Goal: Task Accomplishment & Management: Manage account settings

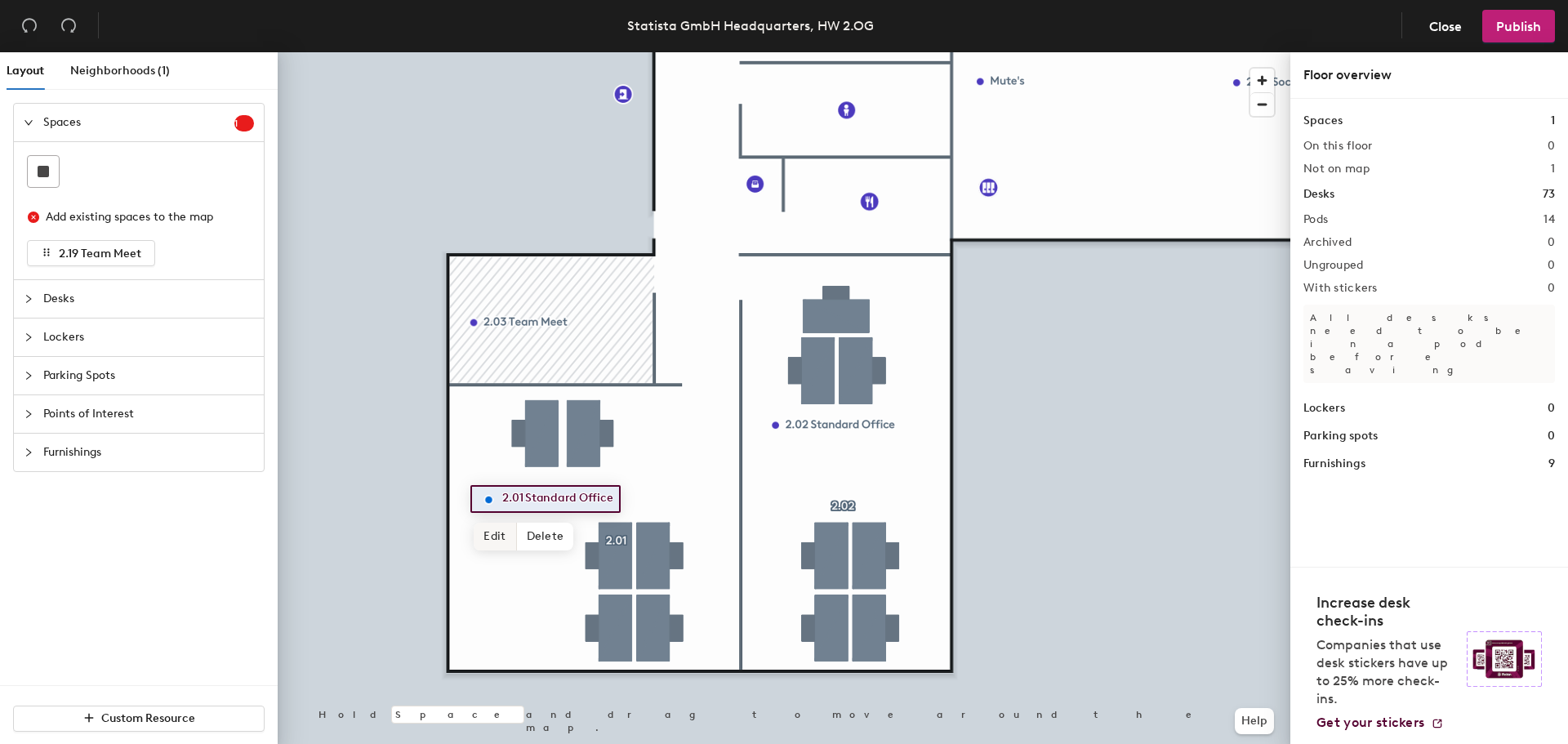
click at [502, 538] on span "Edit" at bounding box center [495, 537] width 43 height 28
click at [617, 498] on input "2.01 Standard Office" at bounding box center [571, 499] width 147 height 22
drag, startPoint x: 621, startPoint y: 499, endPoint x: 526, endPoint y: 502, distance: 95.0
click at [526, 502] on input "2.01 Standard Office" at bounding box center [571, 499] width 147 height 22
type input "2.01 Quiet"
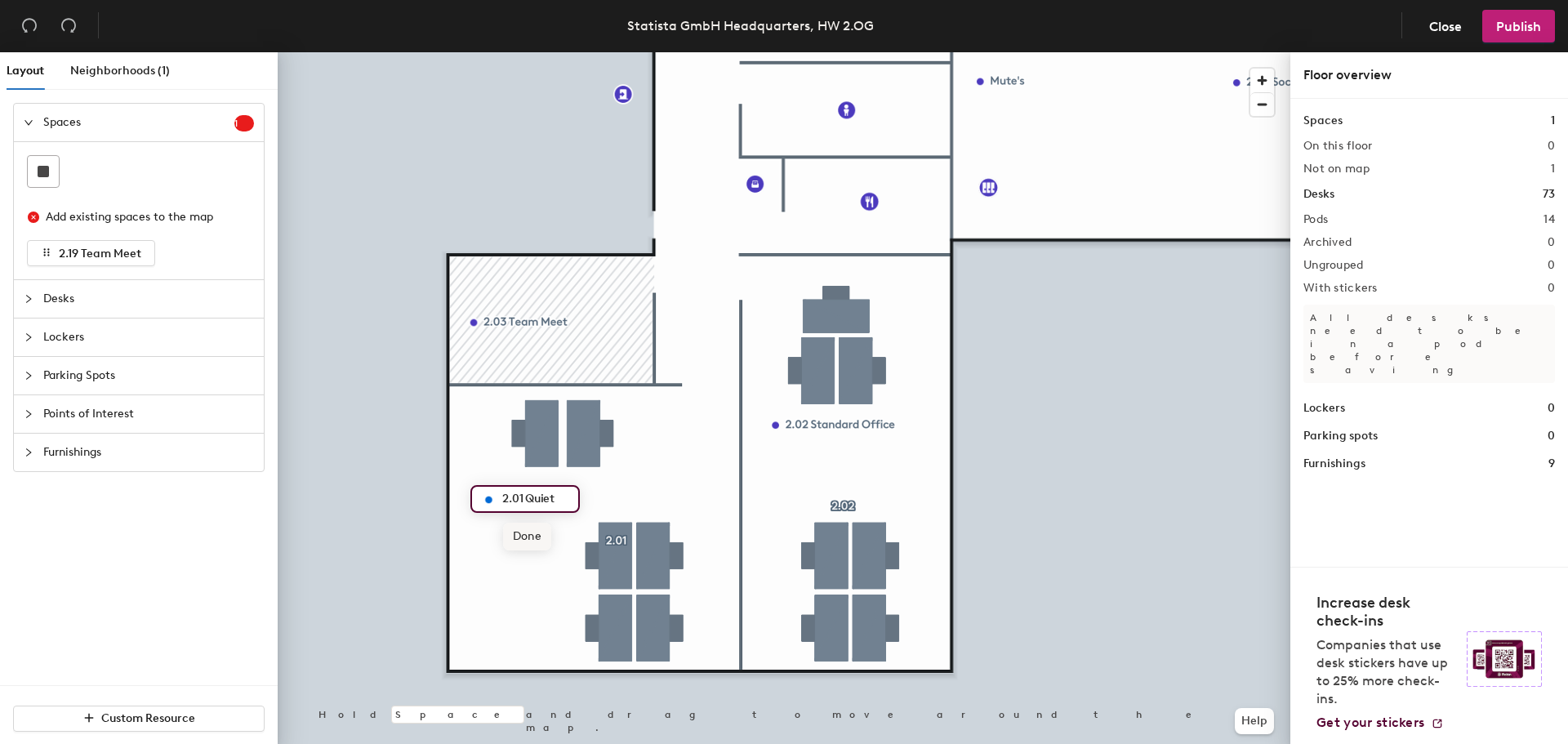
click at [533, 541] on span "Done" at bounding box center [527, 537] width 48 height 28
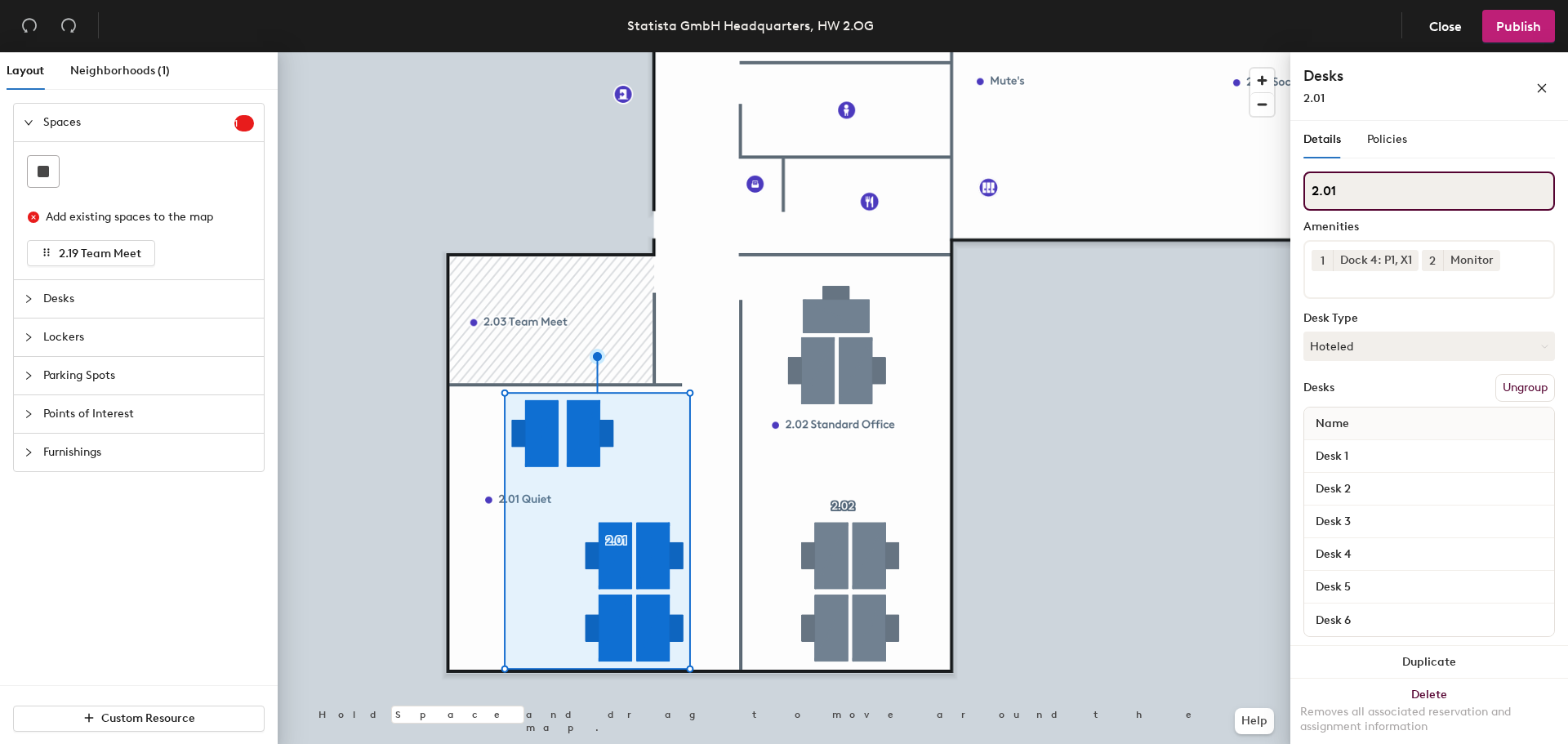
click at [1386, 189] on input "2.01" at bounding box center [1429, 191] width 251 height 39
type input "2.01 Quiet"
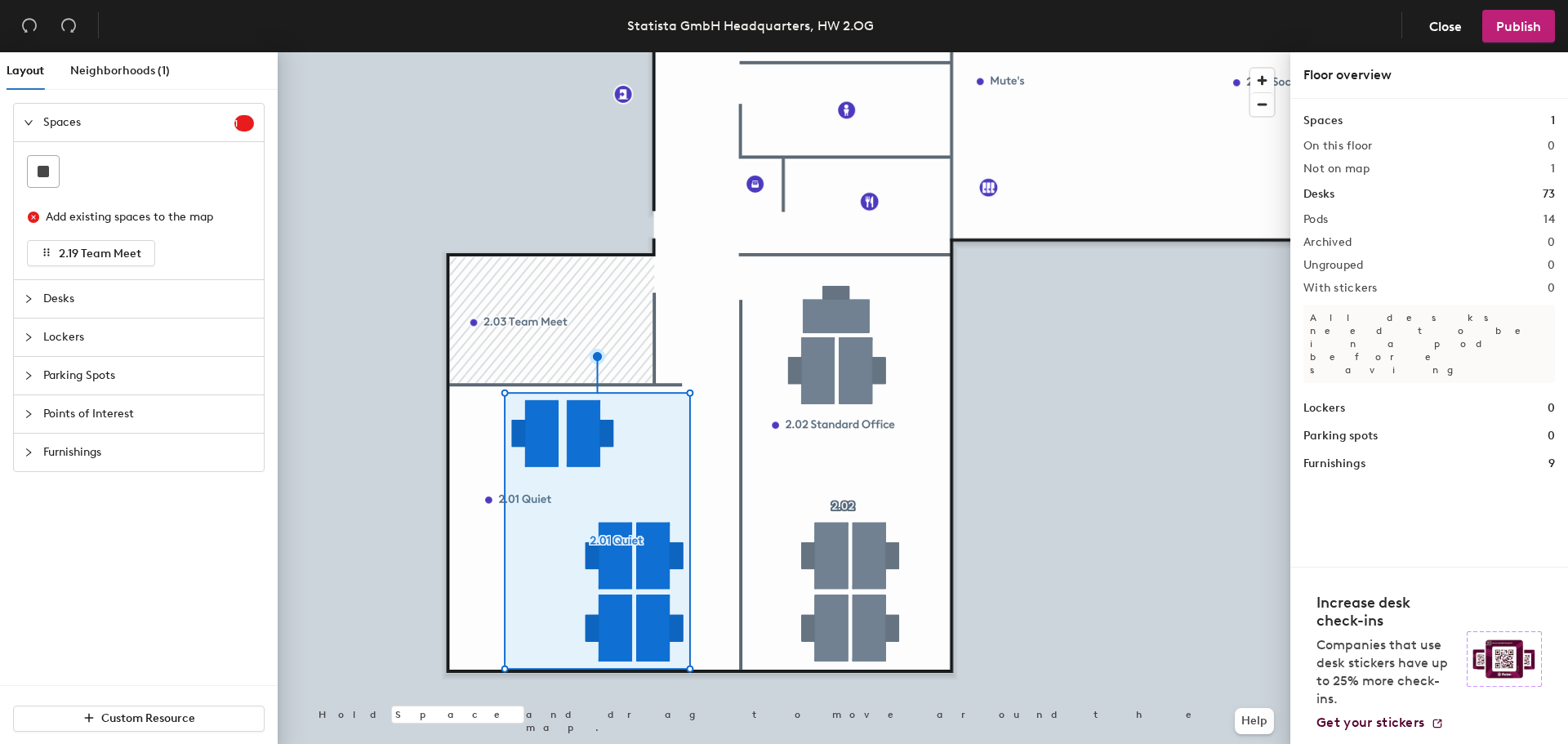
click at [850, 53] on div at bounding box center [784, 53] width 1012 height 0
click at [850, 505] on div at bounding box center [850, 506] width 3 height 3
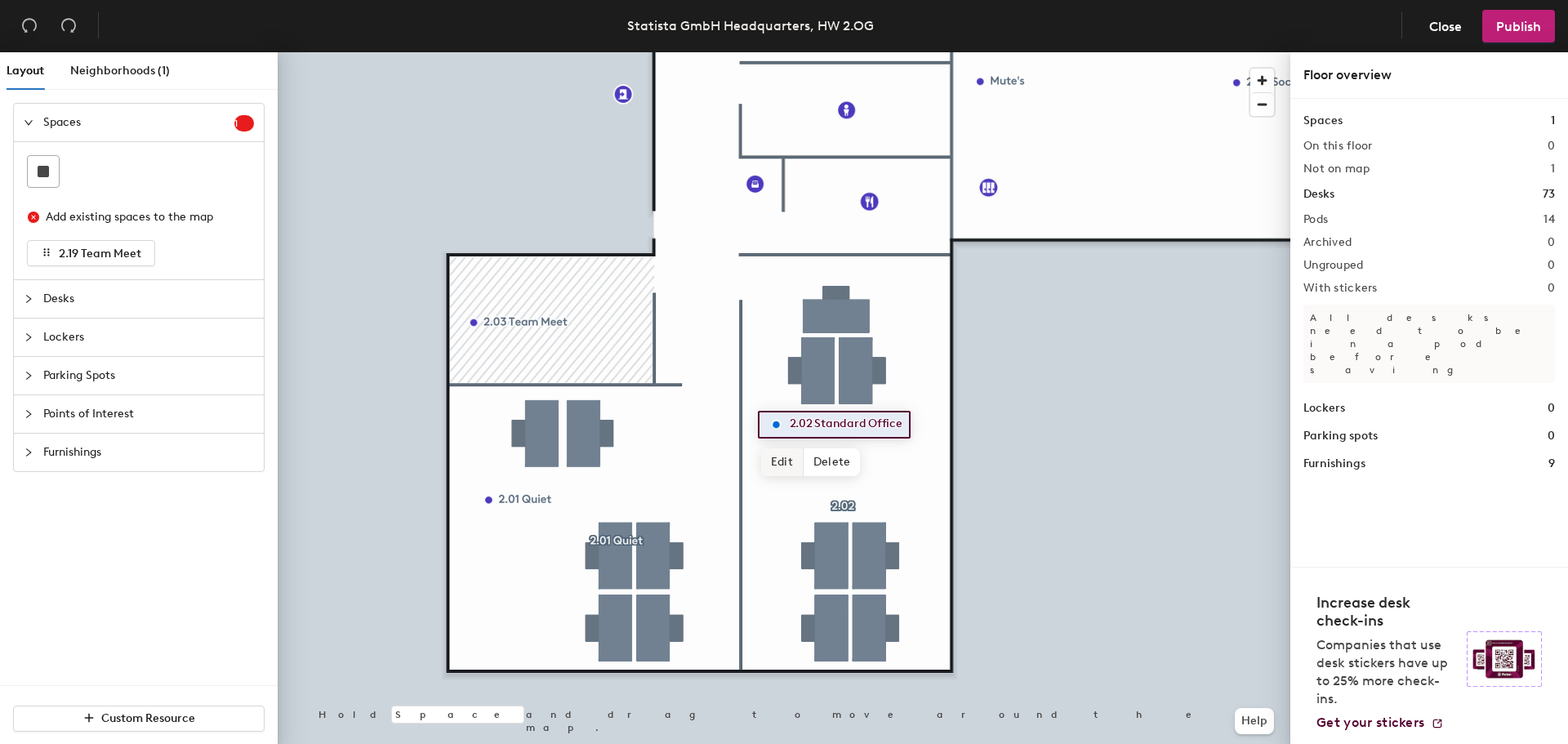
click at [787, 456] on span "Edit" at bounding box center [783, 463] width 43 height 28
click at [915, 422] on input "2.02 Standard Office" at bounding box center [858, 424] width 147 height 22
drag, startPoint x: 915, startPoint y: 424, endPoint x: 830, endPoint y: 429, distance: 85.1
click at [818, 429] on input "2.02 Standard Office" at bounding box center [858, 424] width 147 height 22
type input "2.02 Quiet"
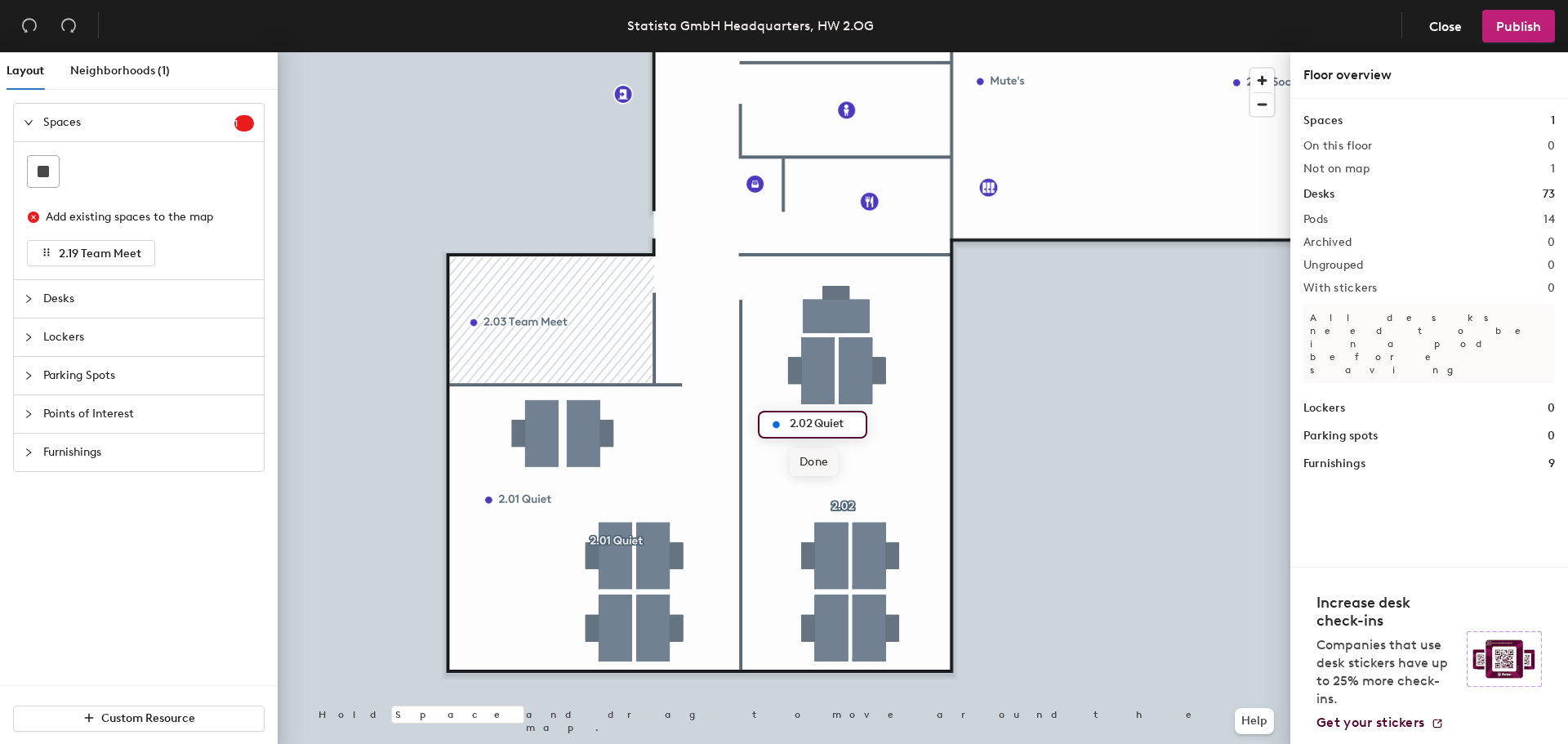
click at [814, 459] on span "Done" at bounding box center [813, 463] width 48 height 28
click at [834, 53] on div at bounding box center [784, 53] width 1012 height 0
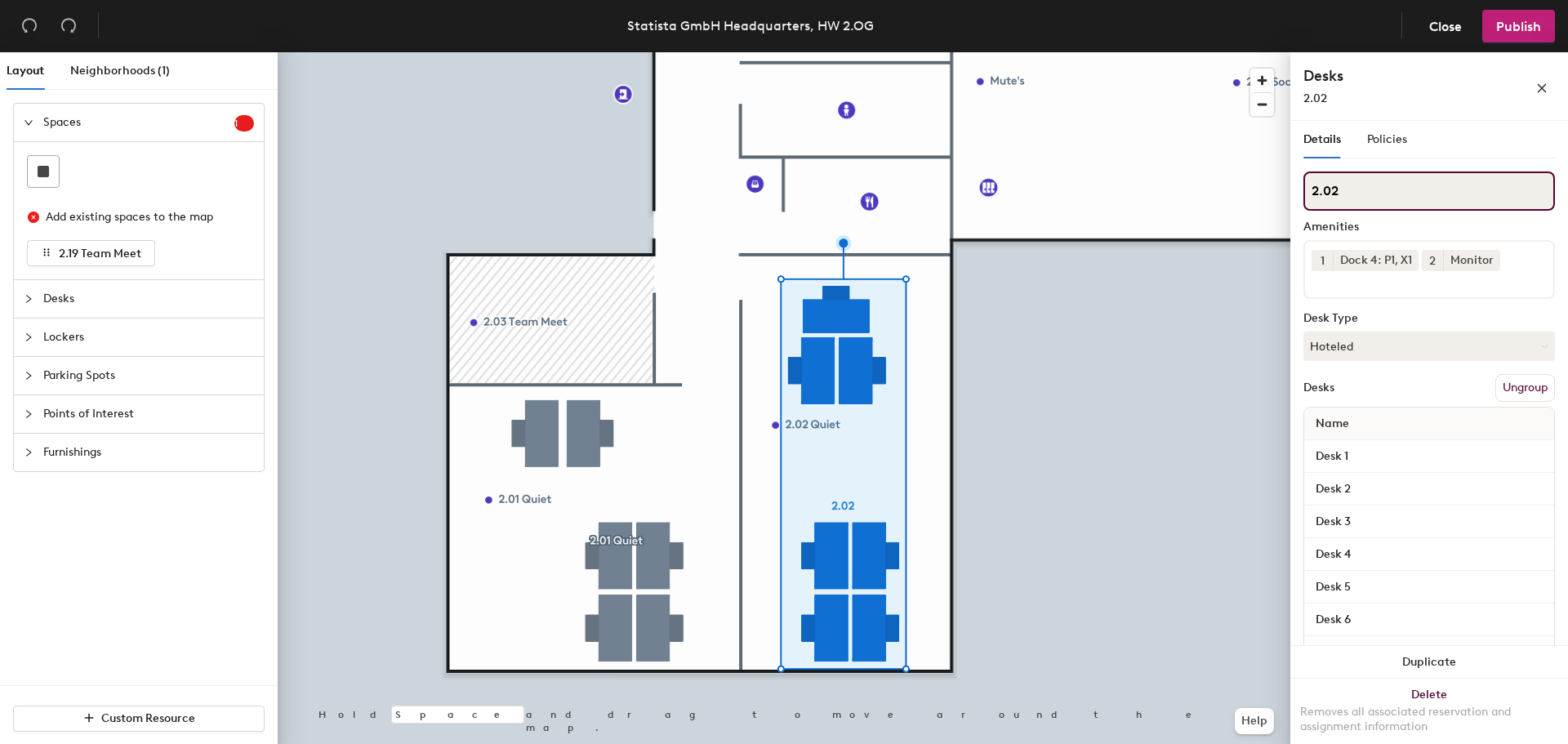
click at [1402, 201] on input "2.02" at bounding box center [1429, 191] width 251 height 39
type input "2.02 Quiet"
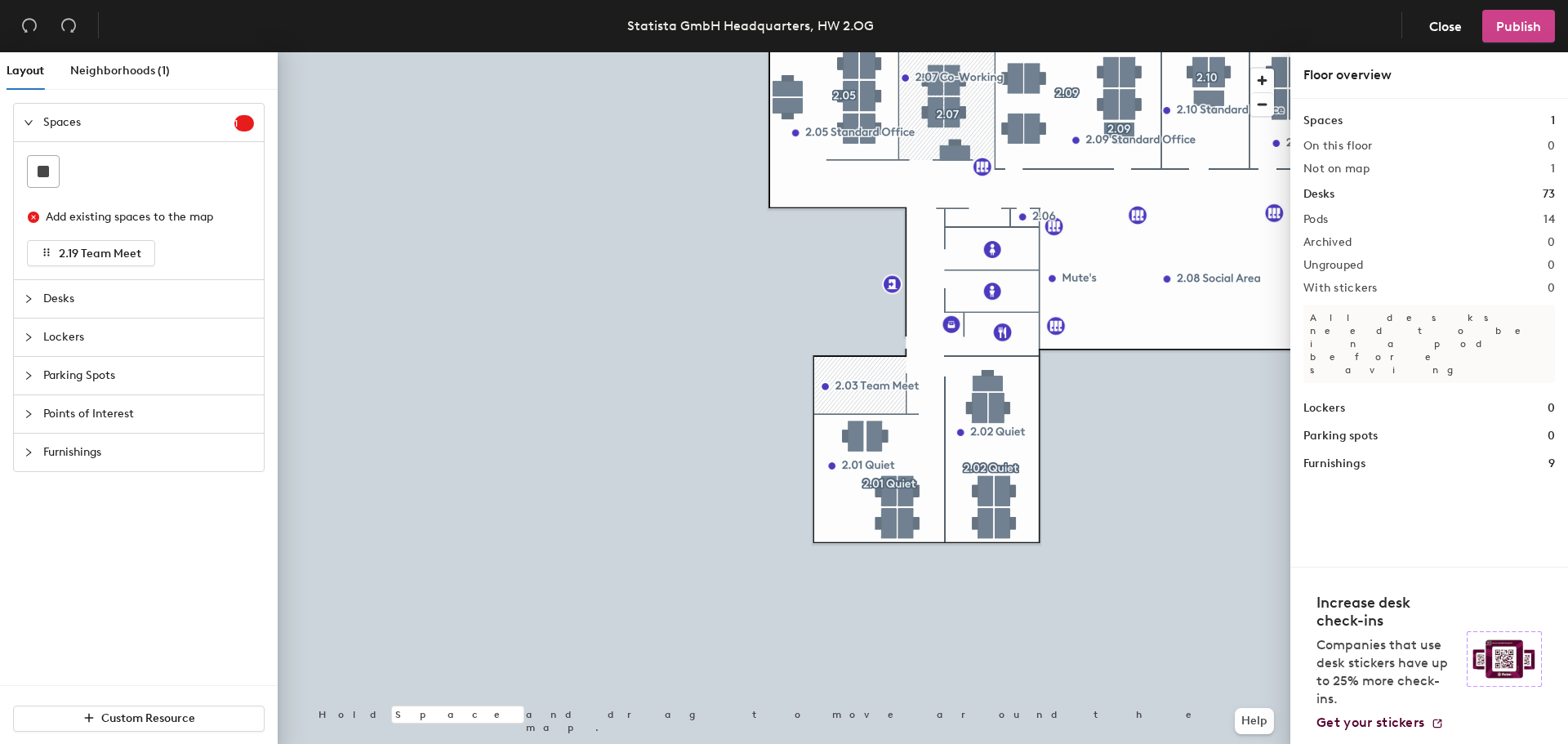
click at [1527, 22] on span "Publish" at bounding box center [1518, 26] width 45 height 16
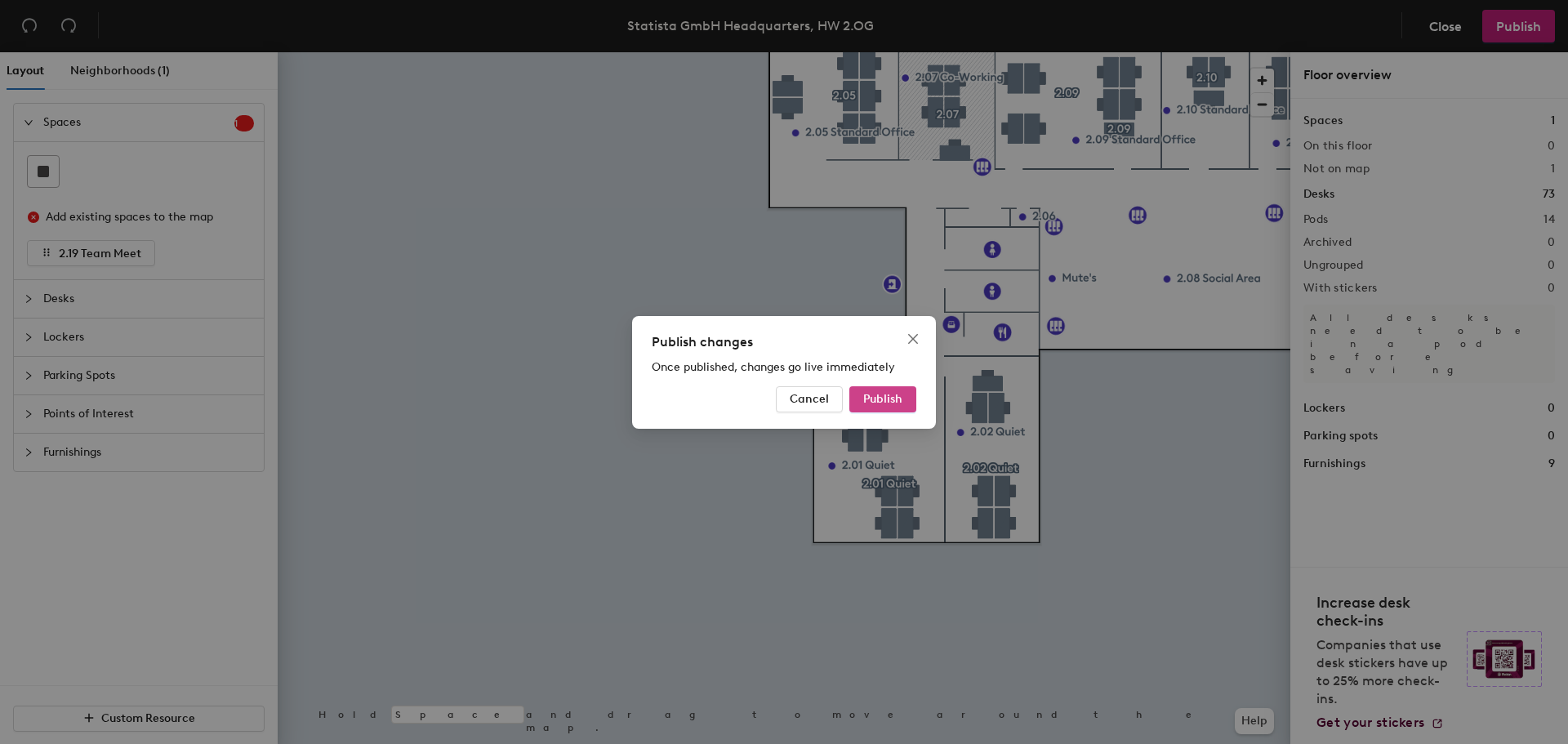
click at [868, 398] on span "Publish" at bounding box center [883, 399] width 39 height 14
